Goal: Find specific page/section: Find specific page/section

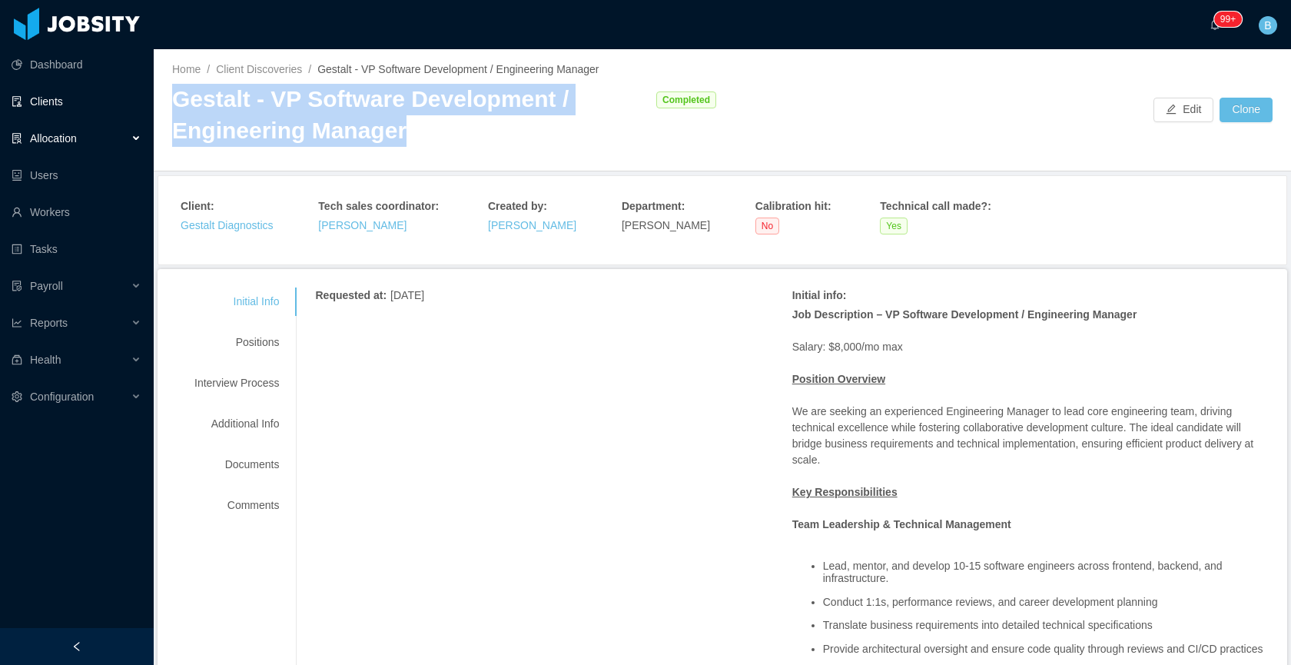
click at [34, 95] on link "Clients" at bounding box center [77, 101] width 130 height 31
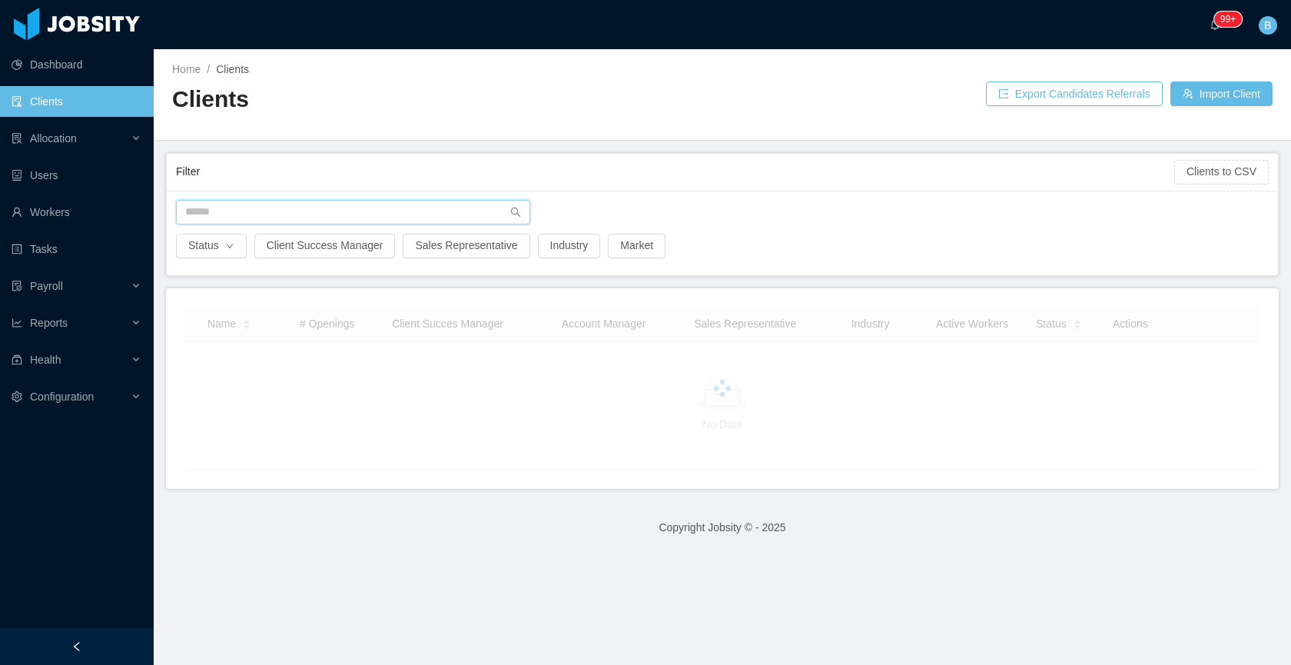
click at [420, 211] on input "text" at bounding box center [353, 212] width 354 height 25
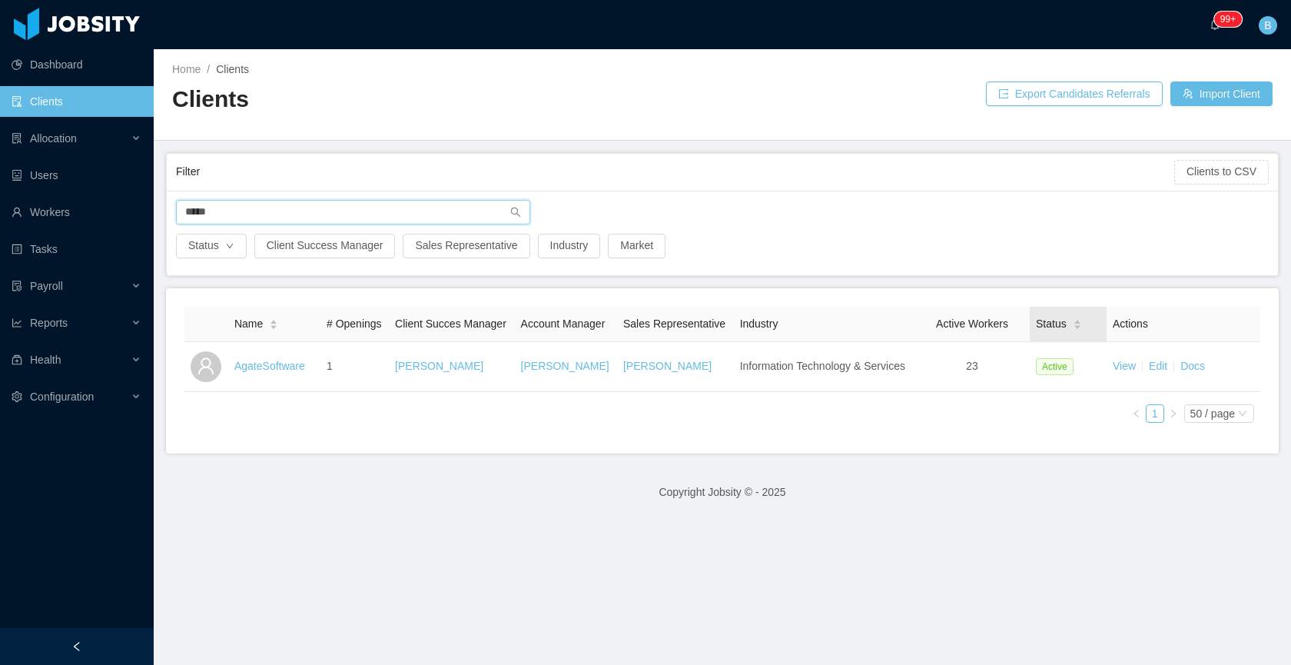
type input "*****"
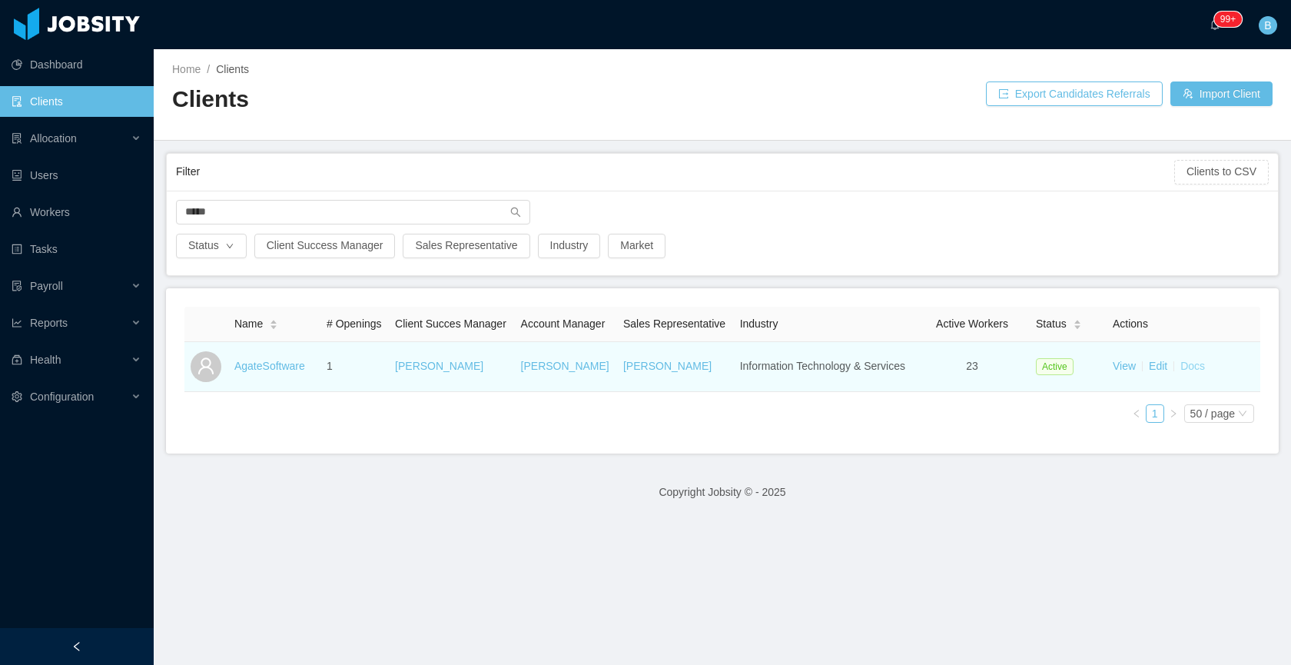
click at [1181, 372] on link "Docs" at bounding box center [1192, 366] width 25 height 12
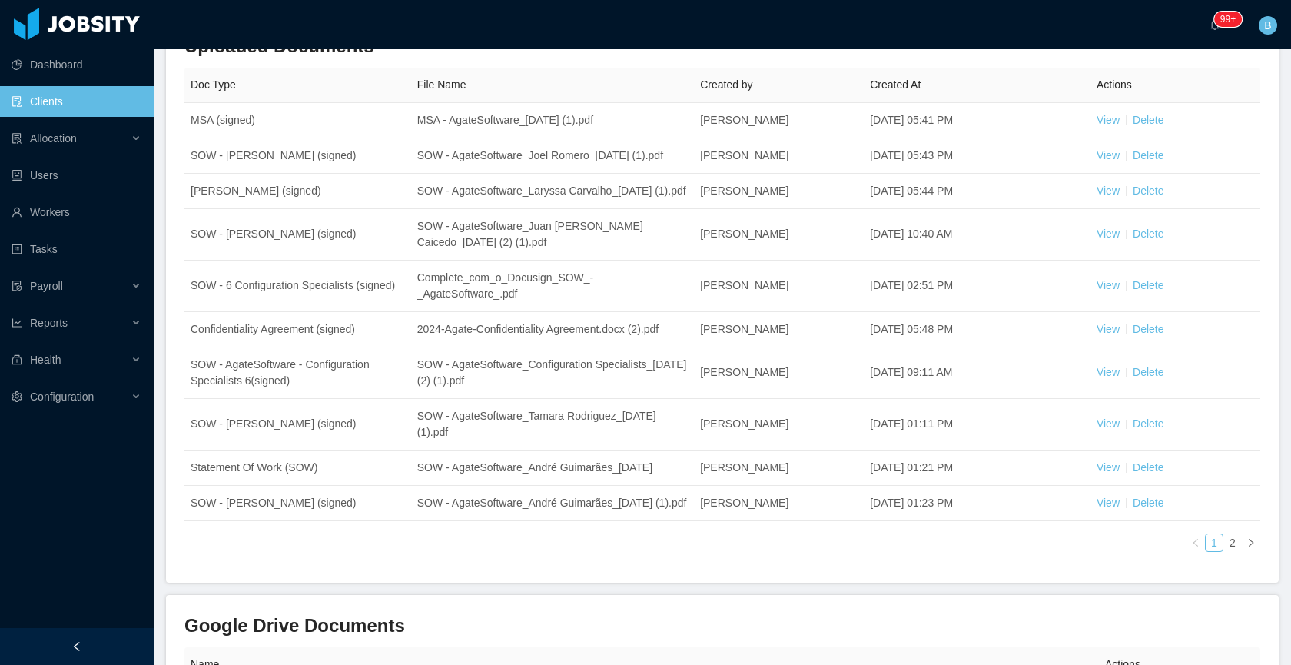
scroll to position [204, 0]
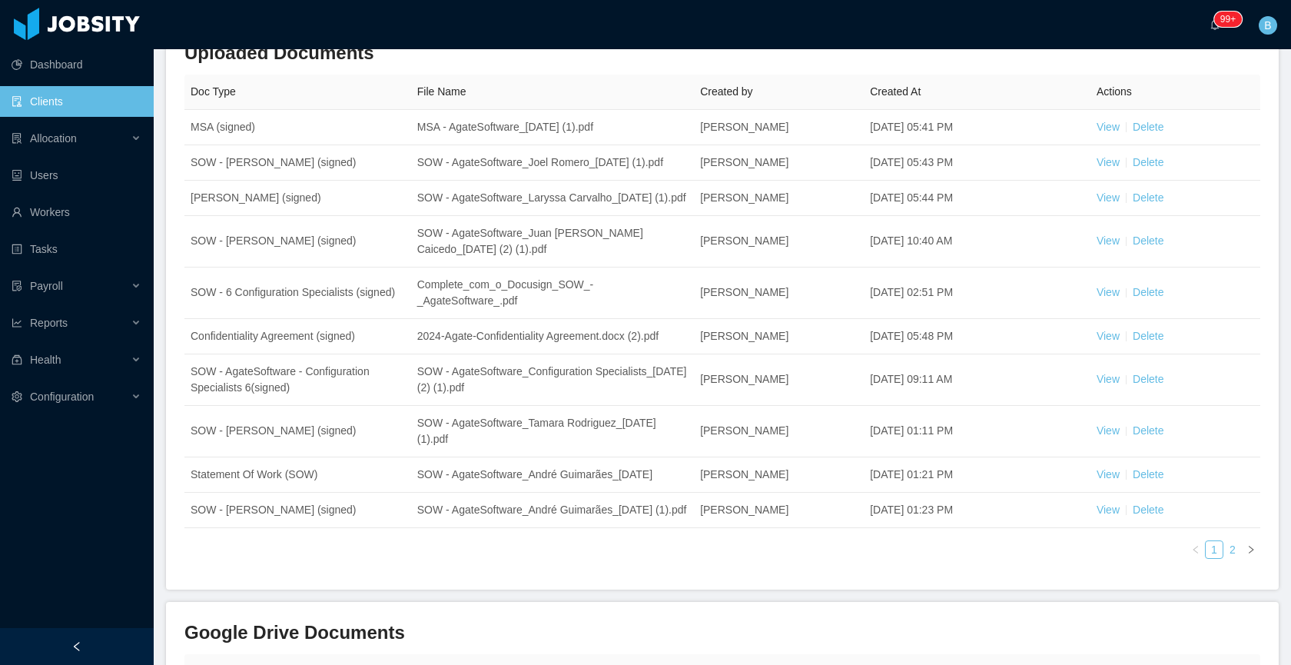
click at [1227, 558] on link "2" at bounding box center [1232, 549] width 17 height 17
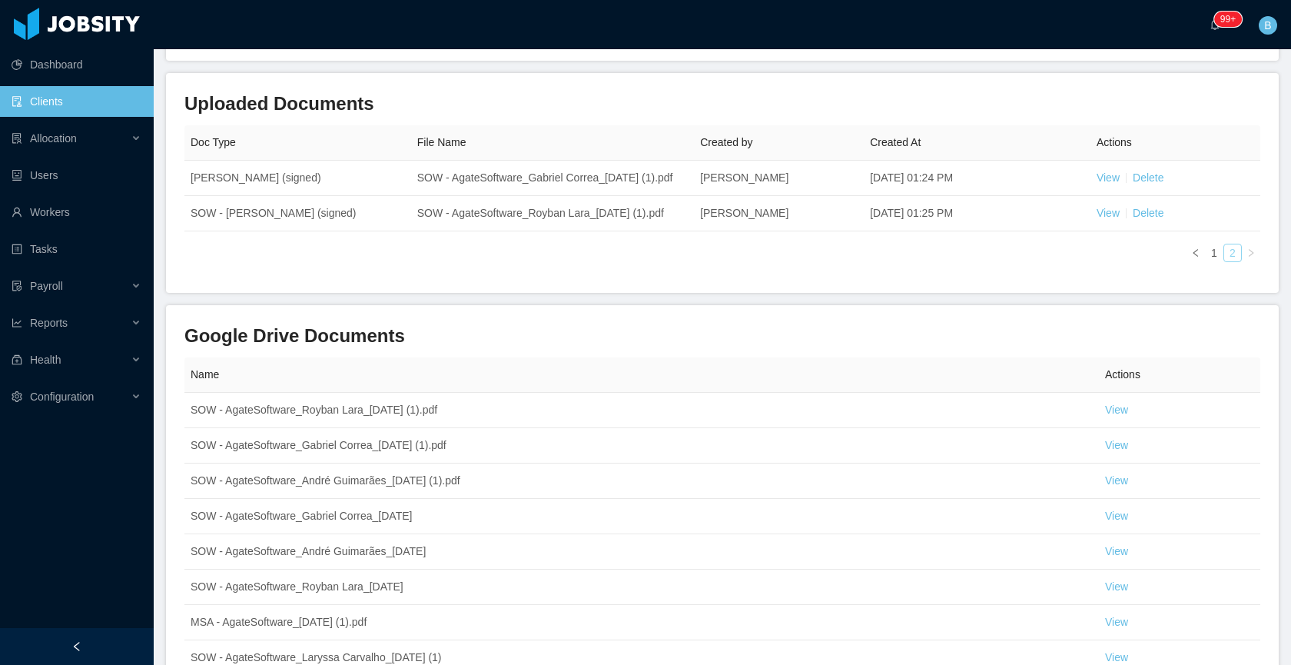
scroll to position [144, 0]
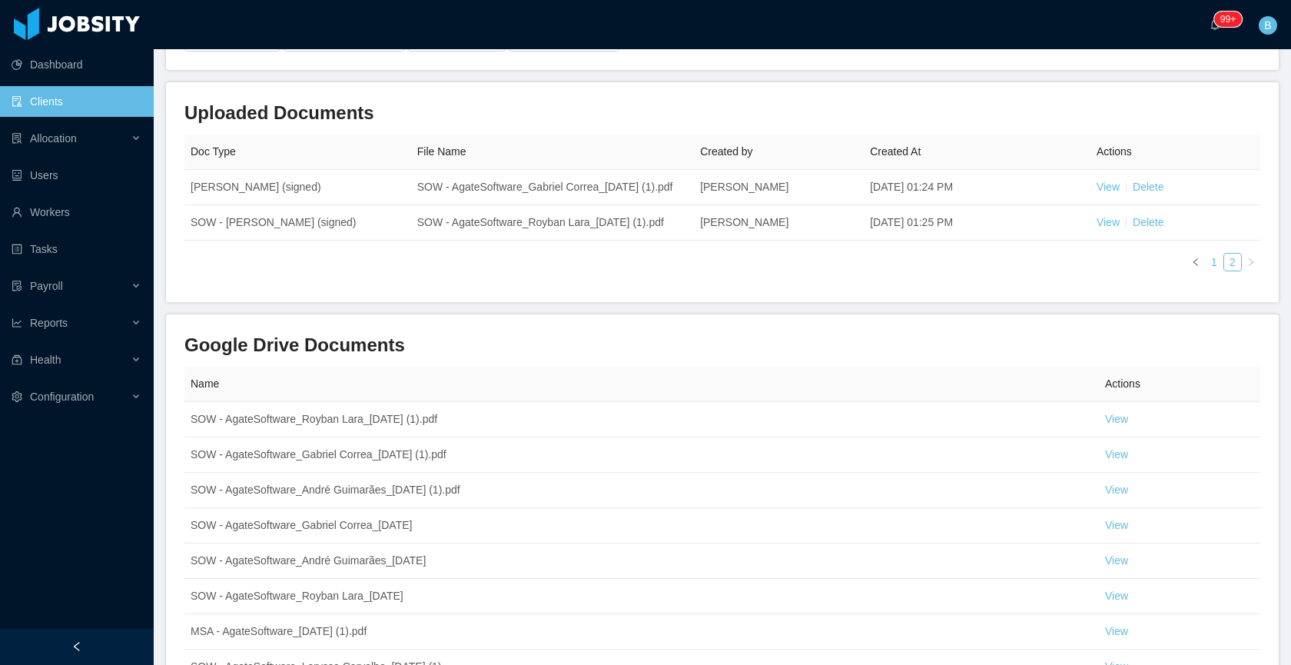
click at [1206, 271] on link "1" at bounding box center [1214, 262] width 17 height 17
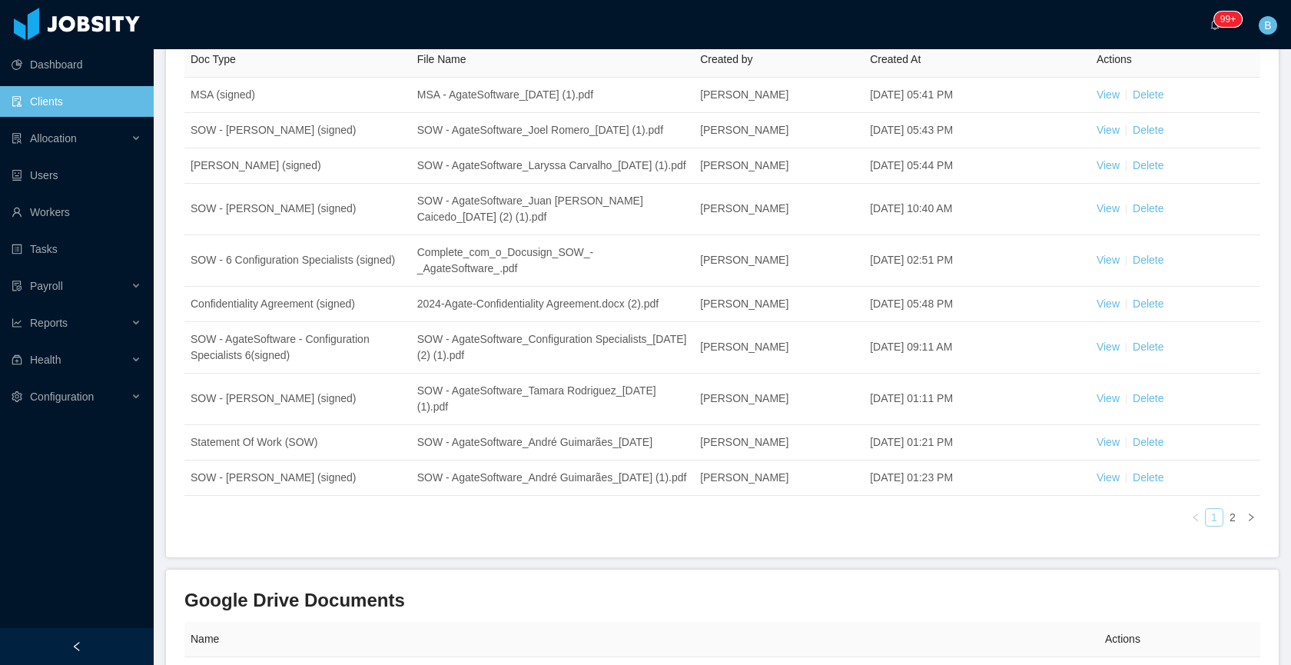
scroll to position [235, 0]
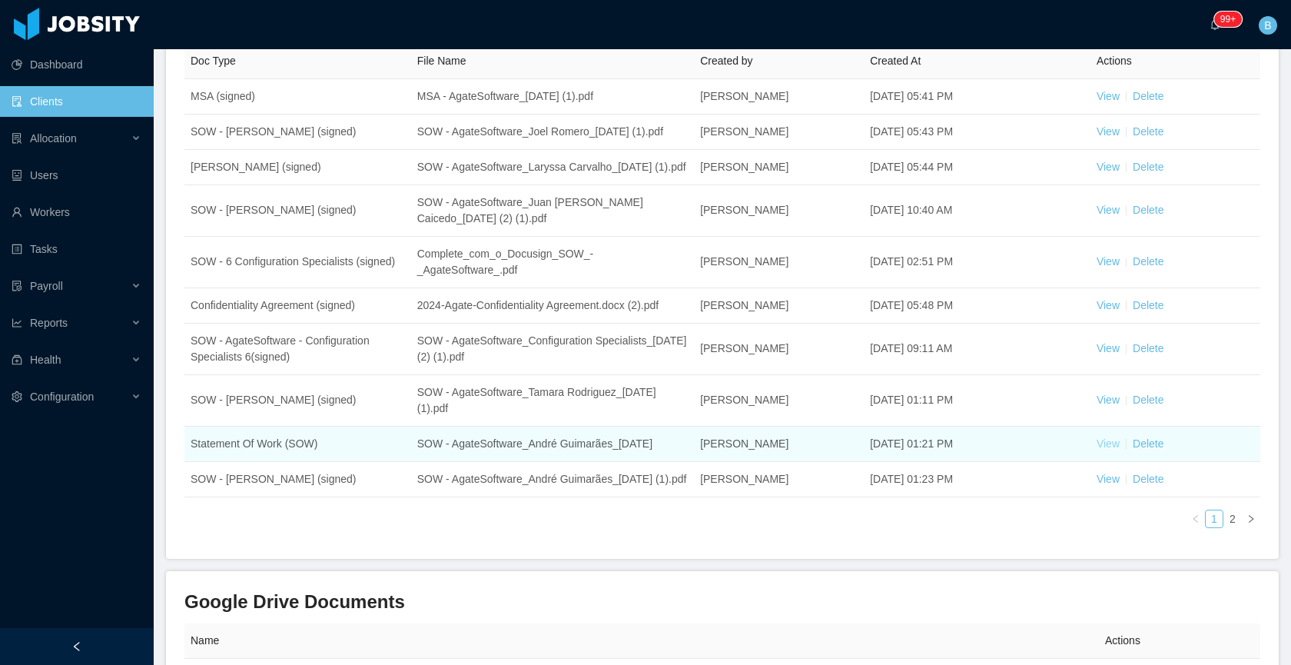
click at [1105, 450] on link "View" at bounding box center [1108, 443] width 23 height 12
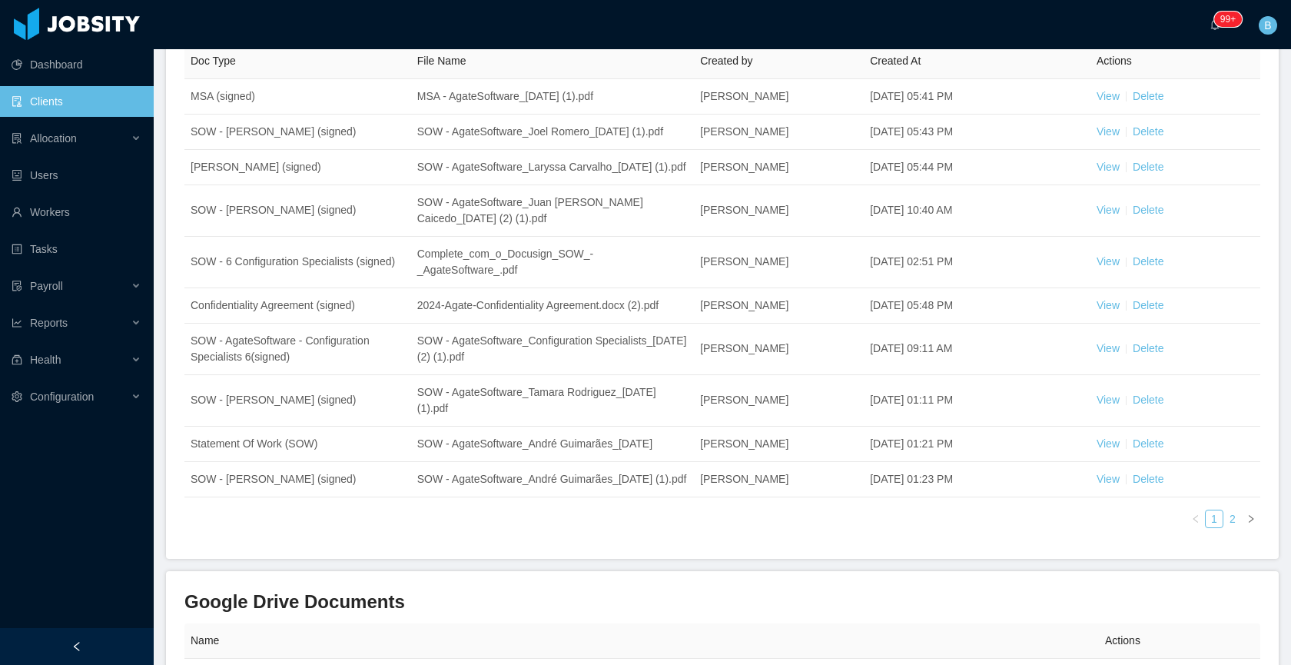
click at [1224, 527] on link "2" at bounding box center [1232, 518] width 17 height 17
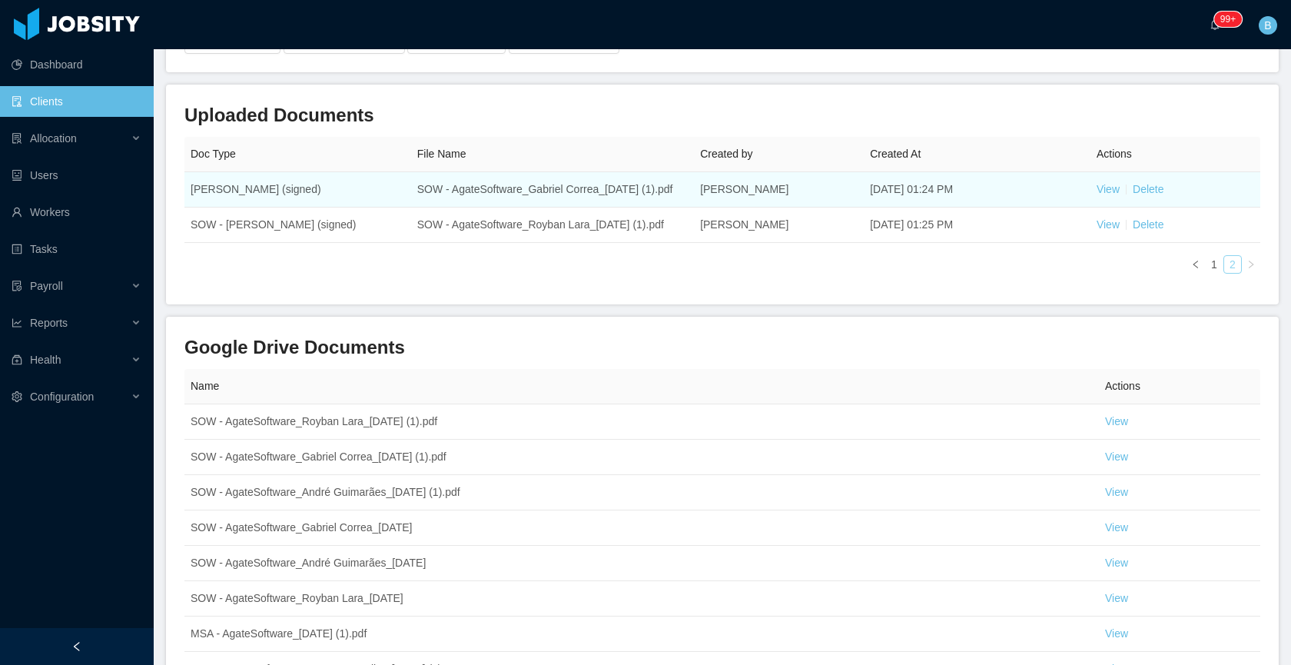
scroll to position [138, 0]
